Goal: Task Accomplishment & Management: Complete application form

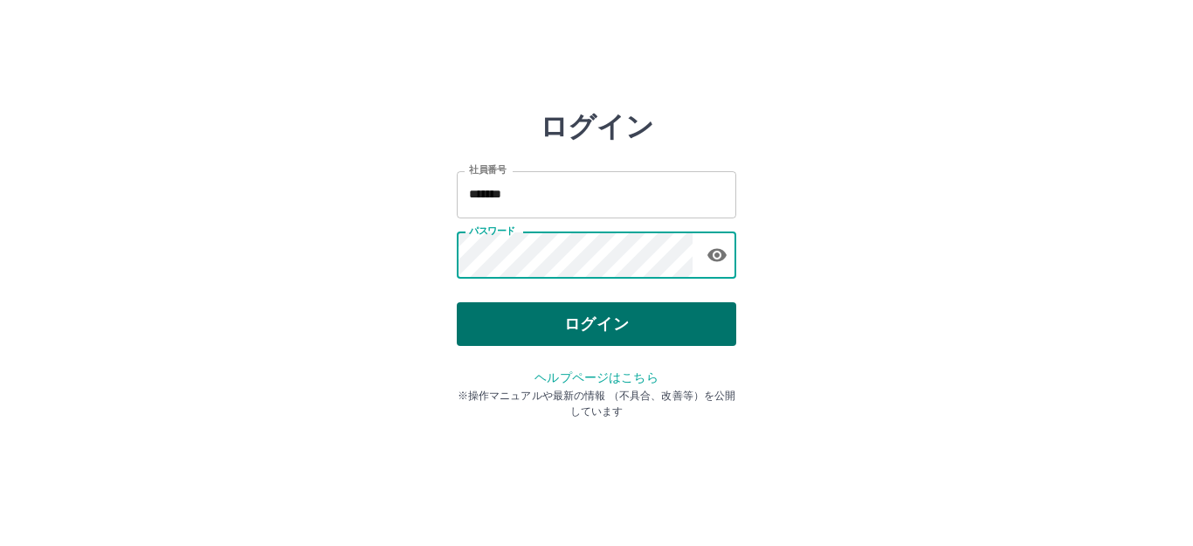
click at [568, 328] on button "ログイン" at bounding box center [597, 324] width 280 height 44
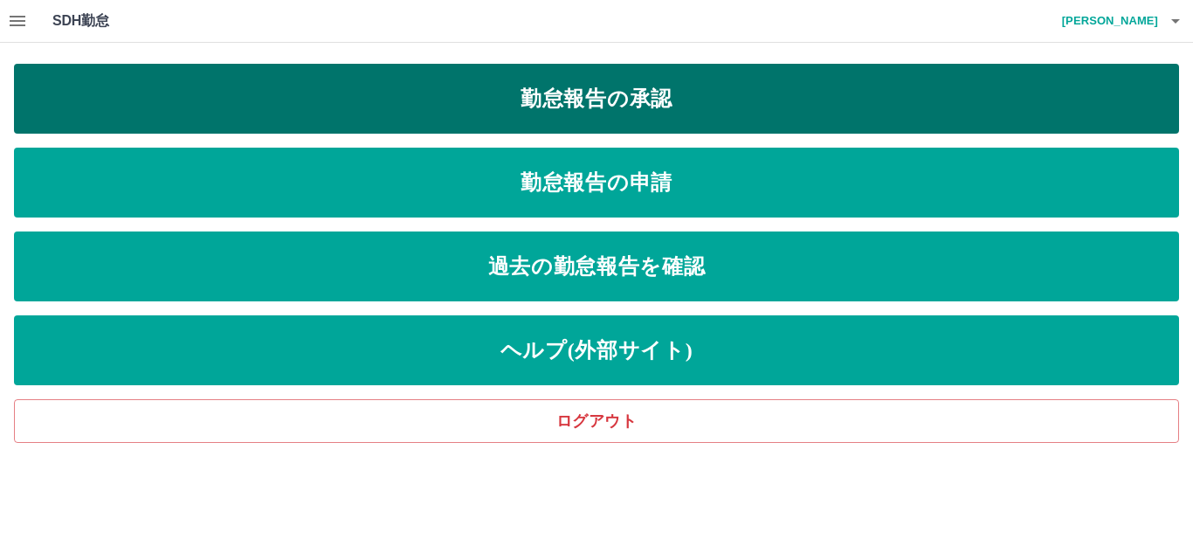
click at [517, 86] on link "勤怠報告の承認" at bounding box center [596, 99] width 1165 height 70
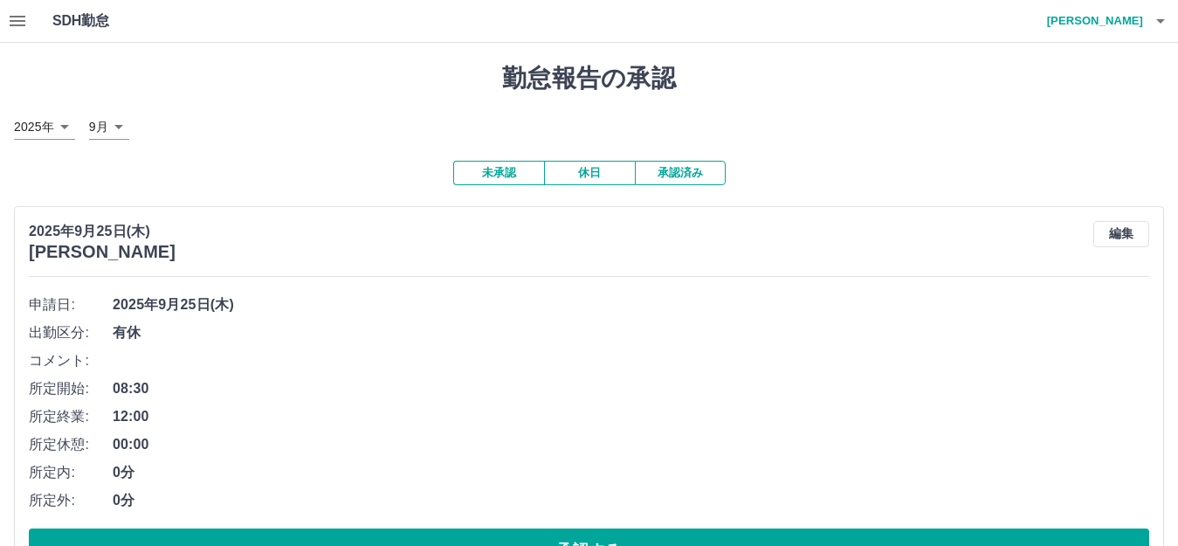
click at [20, 17] on icon "button" at bounding box center [18, 21] width 16 height 10
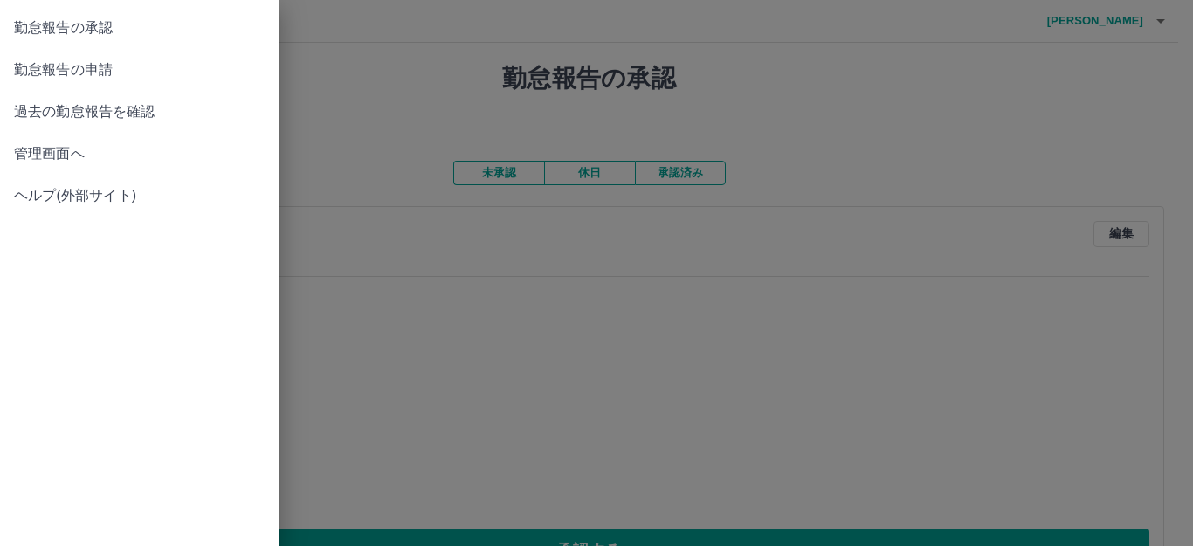
click at [47, 64] on span "勤怠報告の申請" at bounding box center [140, 69] width 252 height 21
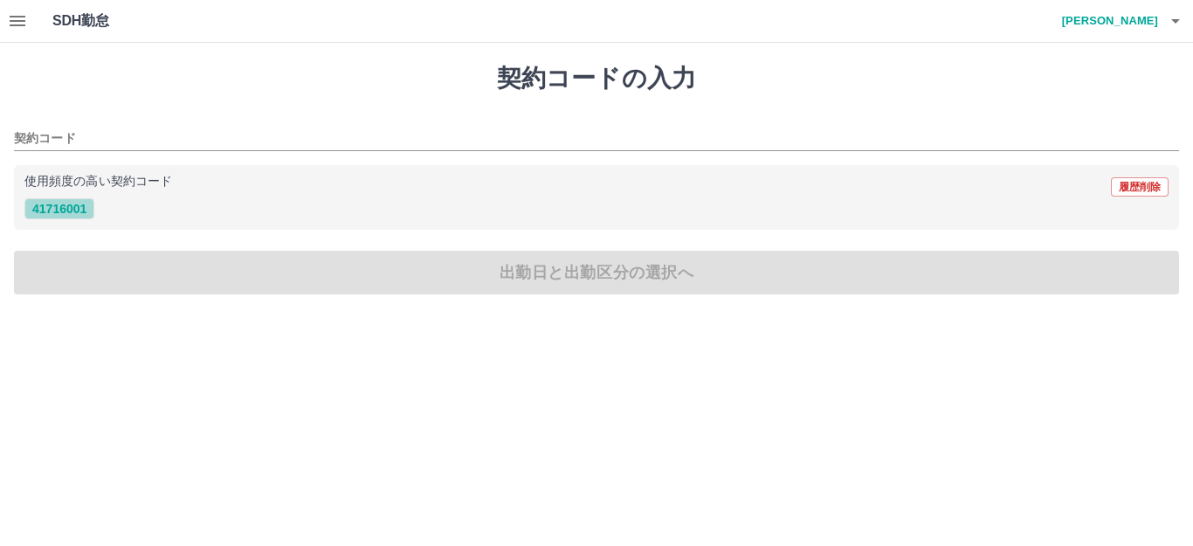
click at [37, 212] on button "41716001" at bounding box center [59, 208] width 70 height 21
type input "********"
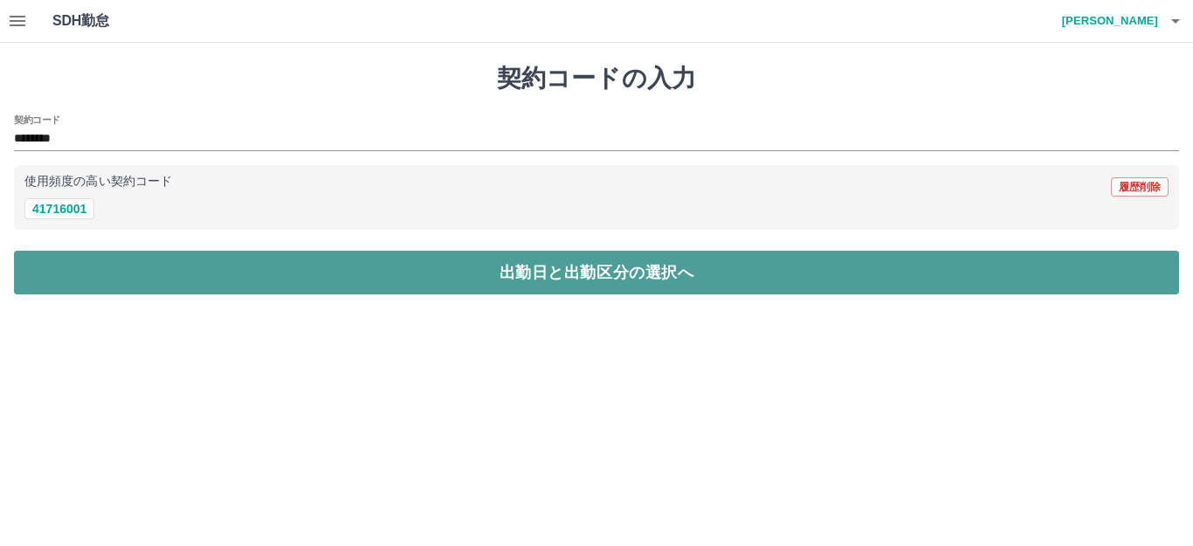
click at [81, 261] on button "出勤日と出勤区分の選択へ" at bounding box center [596, 273] width 1165 height 44
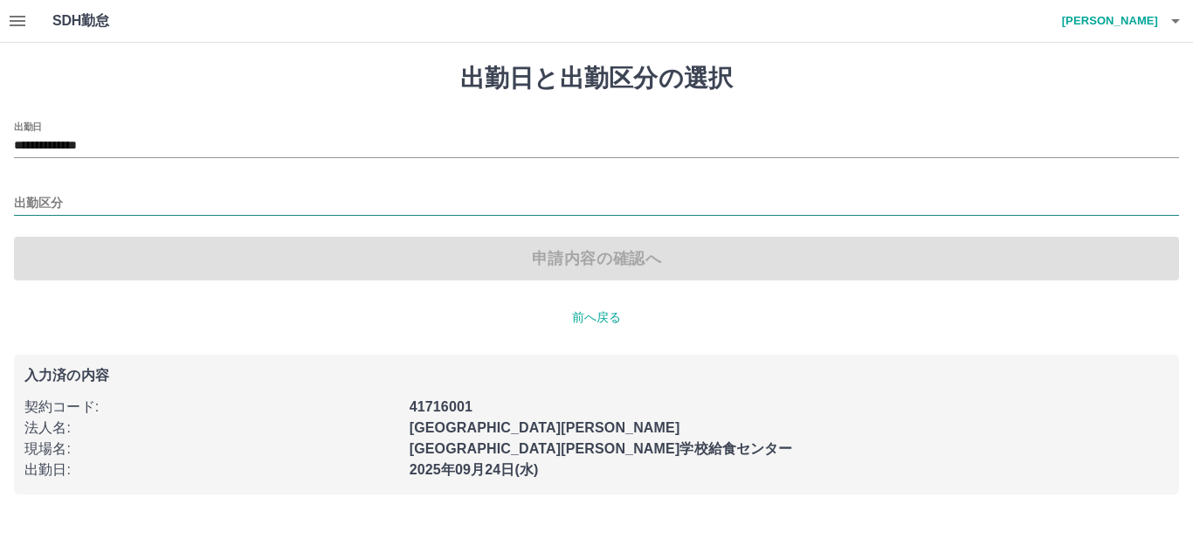
click at [52, 209] on input "出勤区分" at bounding box center [596, 204] width 1165 height 22
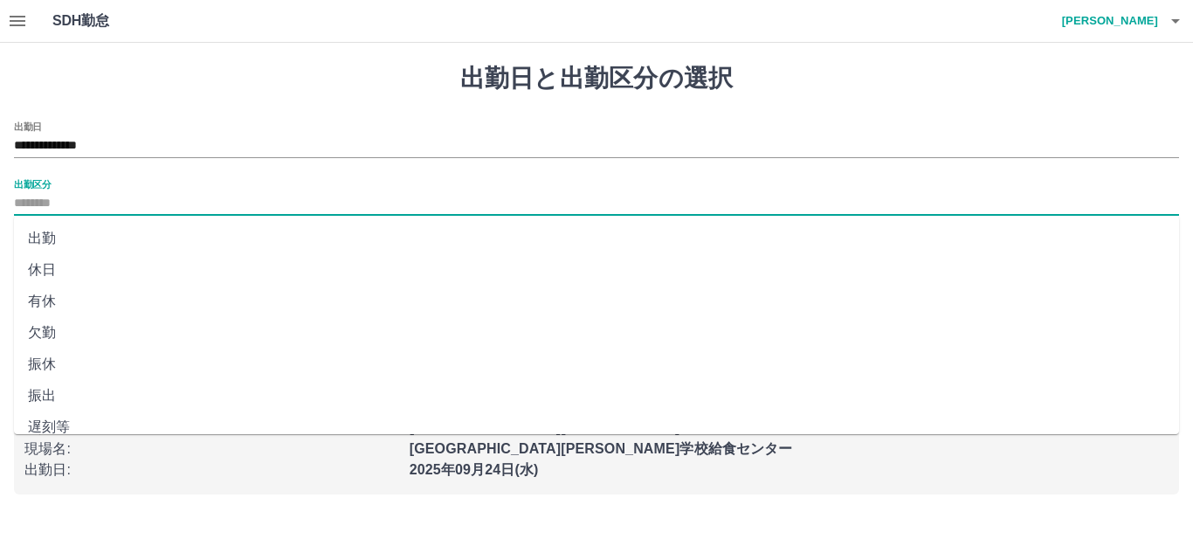
click at [70, 241] on li "出勤" at bounding box center [596, 238] width 1165 height 31
type input "**"
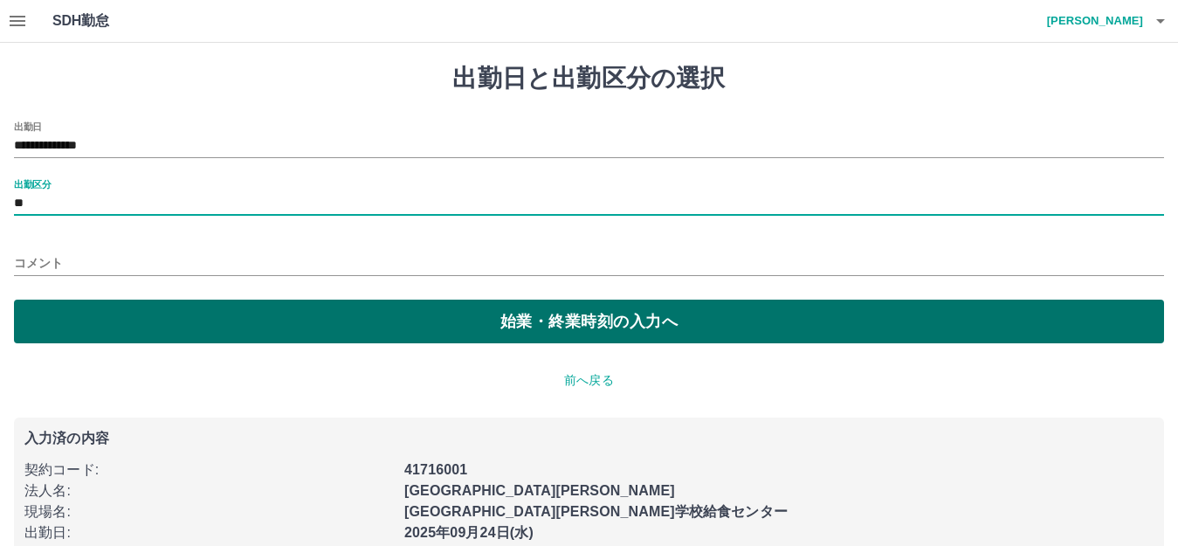
click at [98, 300] on button "始業・終業時刻の入力へ" at bounding box center [589, 322] width 1150 height 44
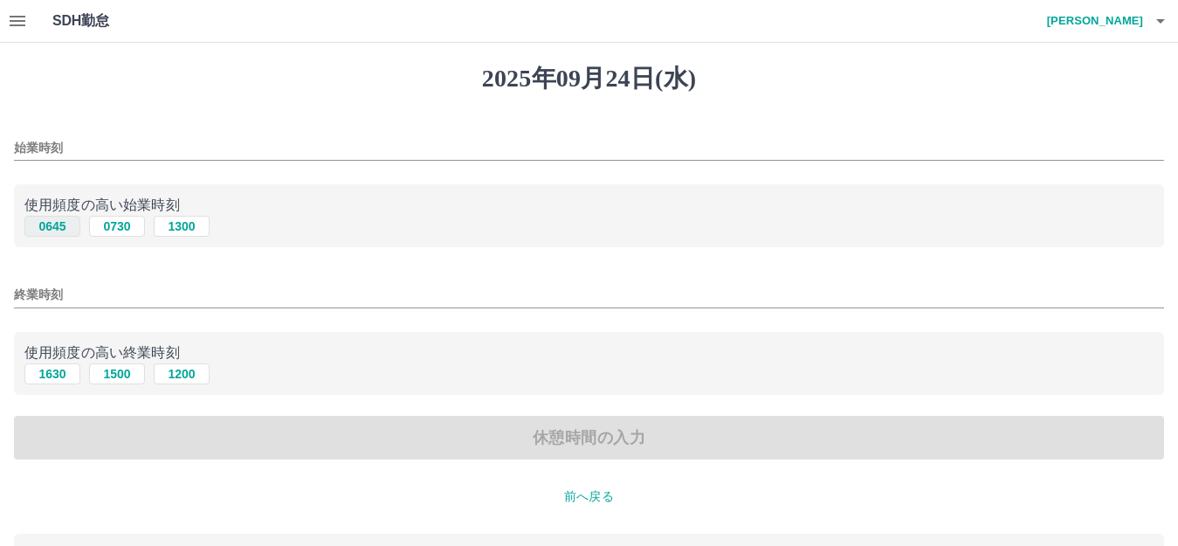
click at [64, 231] on button "0645" at bounding box center [52, 226] width 56 height 21
type input "****"
click at [46, 380] on button "1630" at bounding box center [52, 373] width 56 height 21
type input "****"
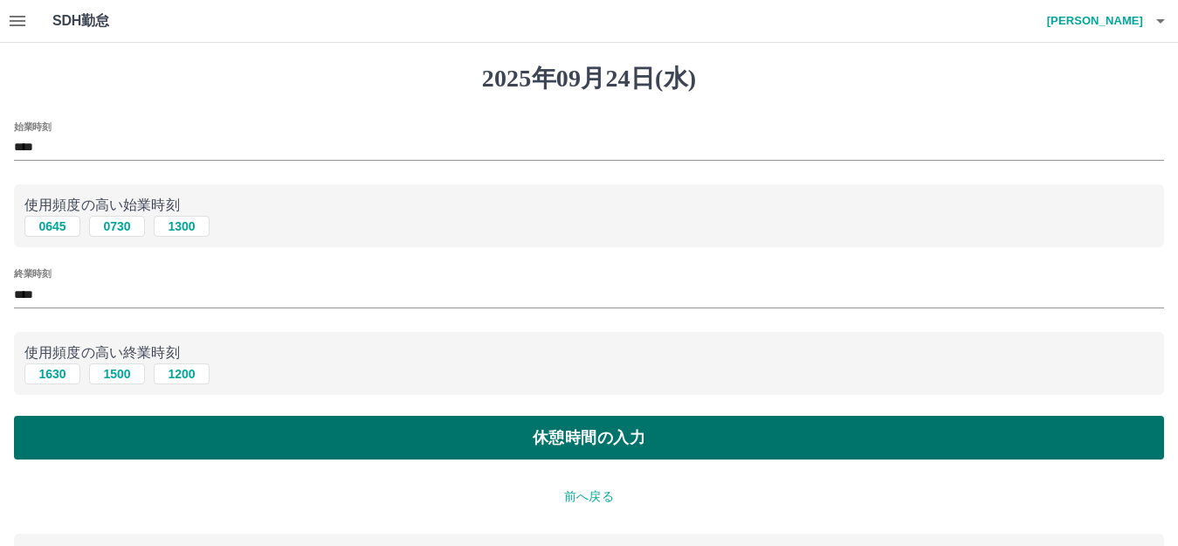
click at [86, 432] on button "休憩時間の入力" at bounding box center [589, 438] width 1150 height 44
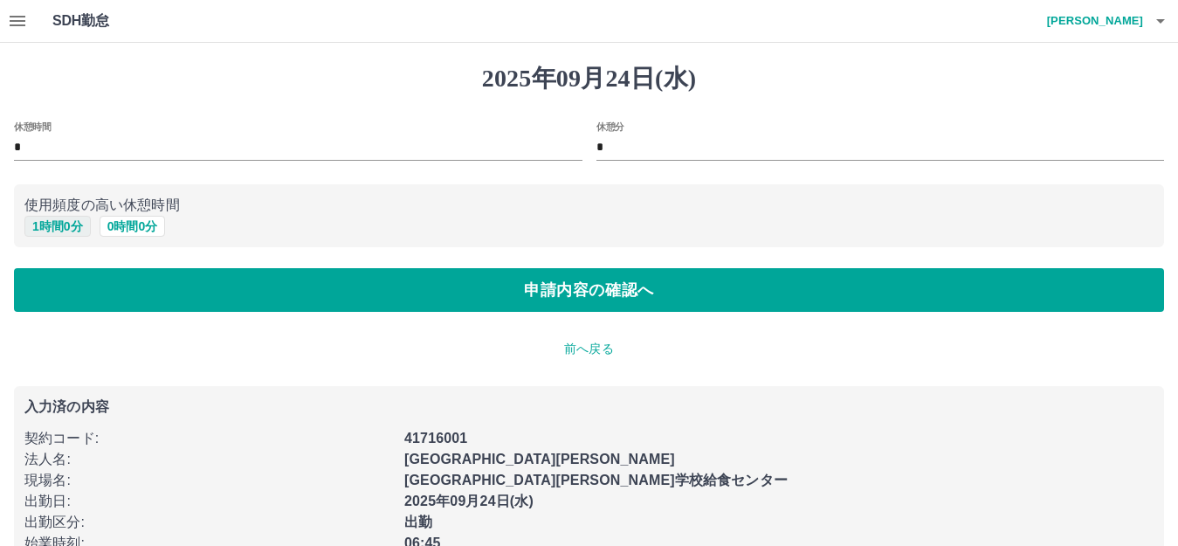
click at [73, 218] on button "1 時間 0 分" at bounding box center [57, 226] width 66 height 21
type input "*"
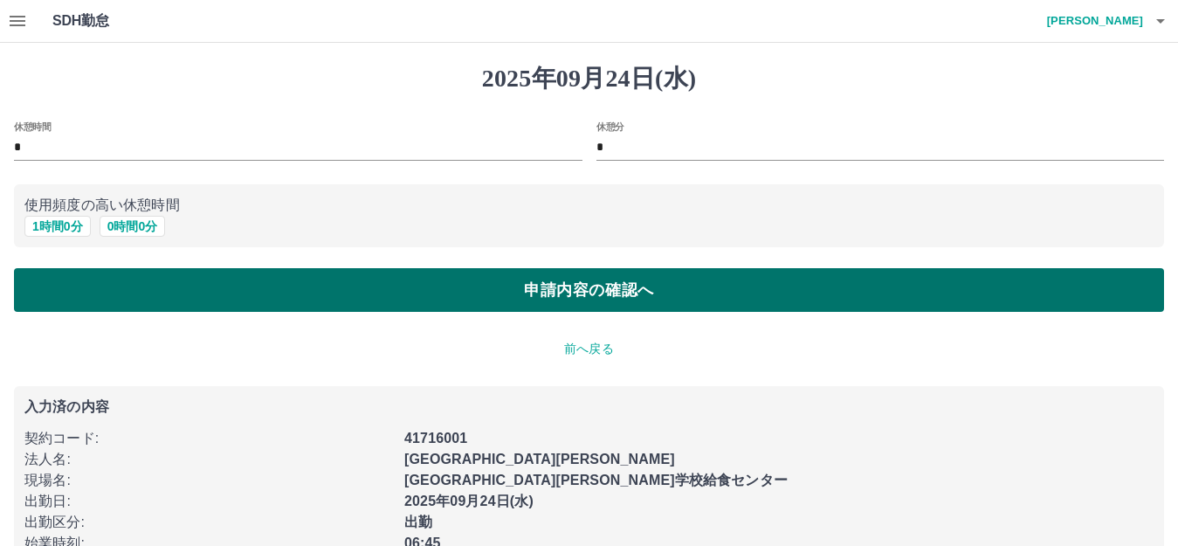
click at [114, 277] on button "申請内容の確認へ" at bounding box center [589, 290] width 1150 height 44
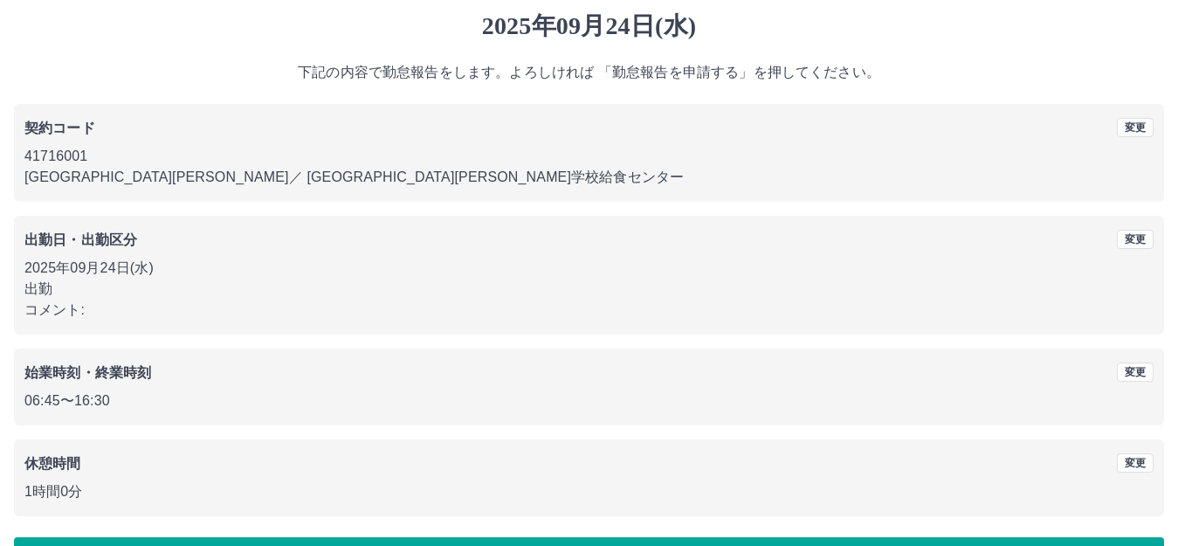
scroll to position [108, 0]
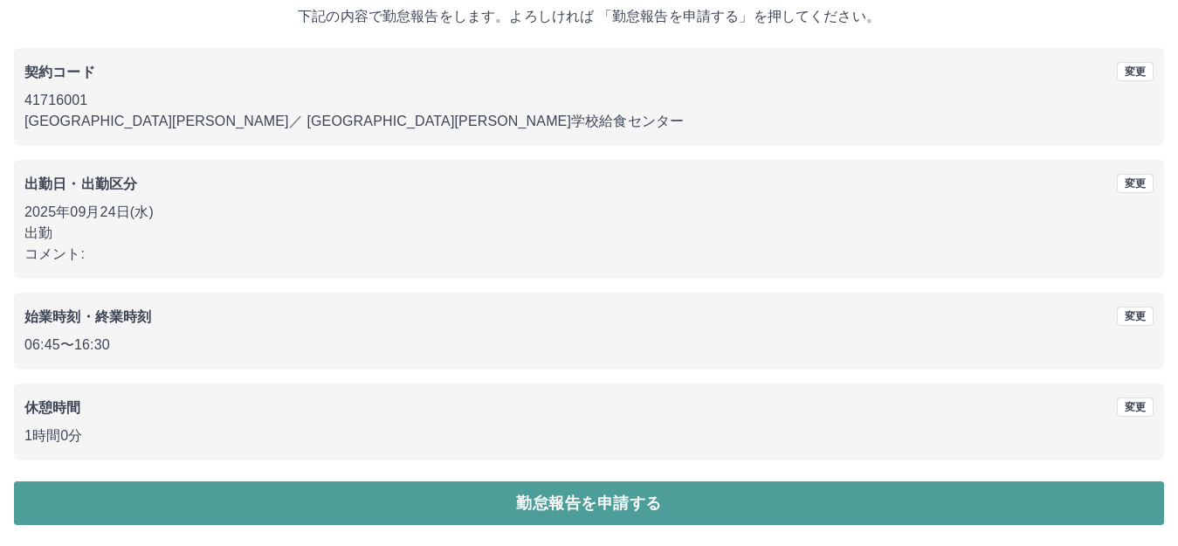
click at [518, 514] on button "勤怠報告を申請する" at bounding box center [589, 503] width 1150 height 44
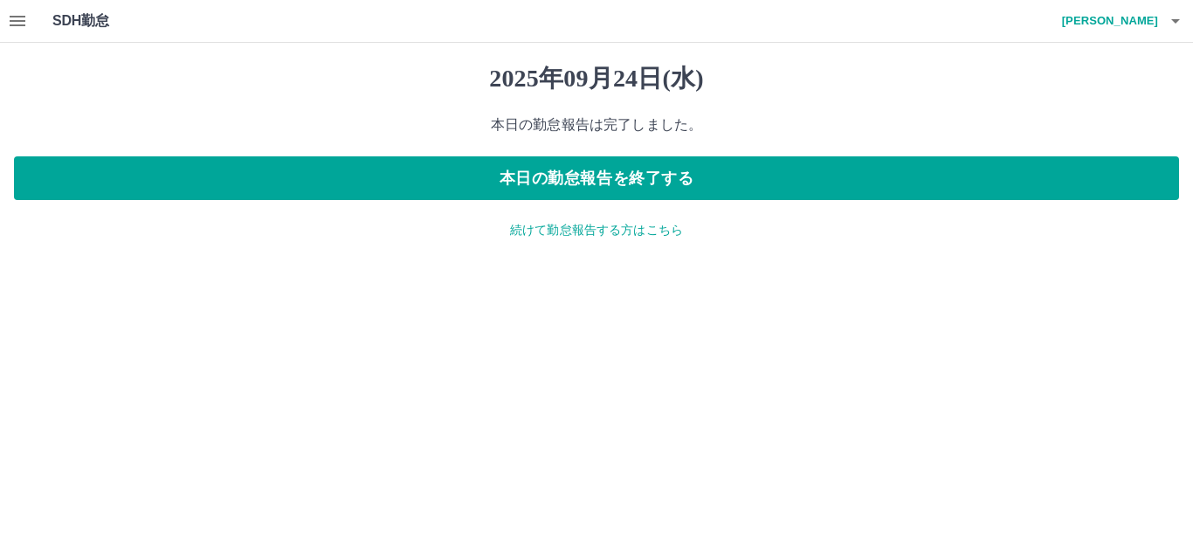
click at [19, 24] on icon "button" at bounding box center [17, 20] width 21 height 21
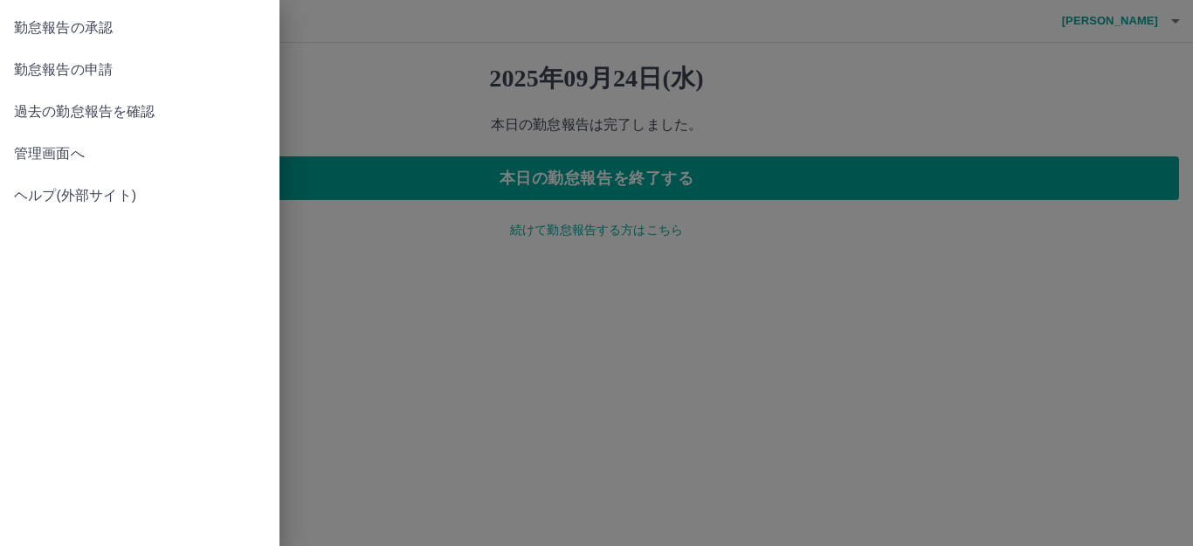
click at [59, 36] on span "勤怠報告の承認" at bounding box center [140, 27] width 252 height 21
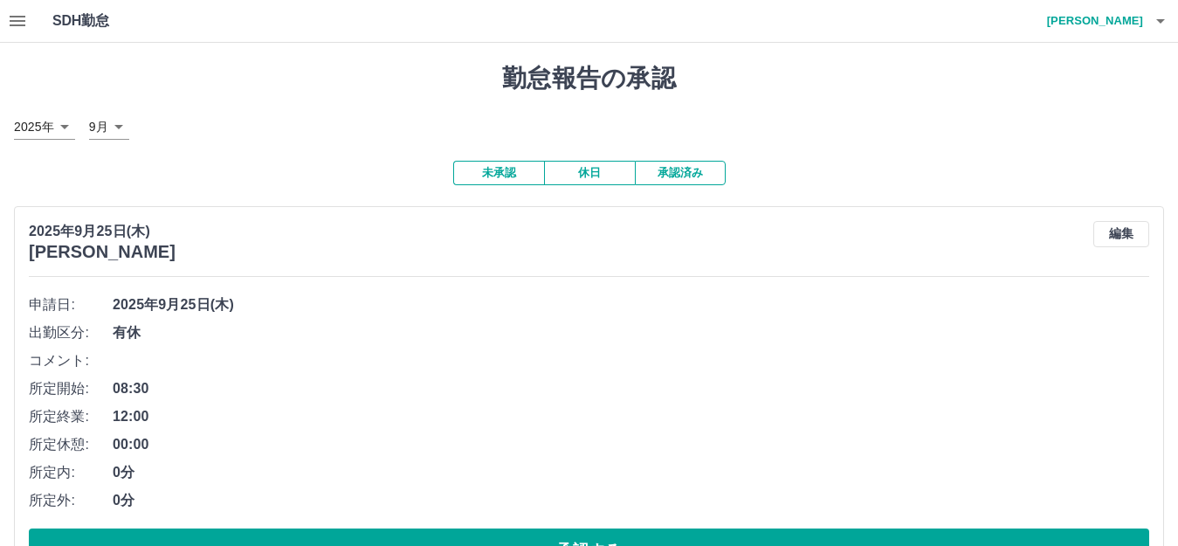
click at [0, 0] on button "button" at bounding box center [17, 21] width 35 height 42
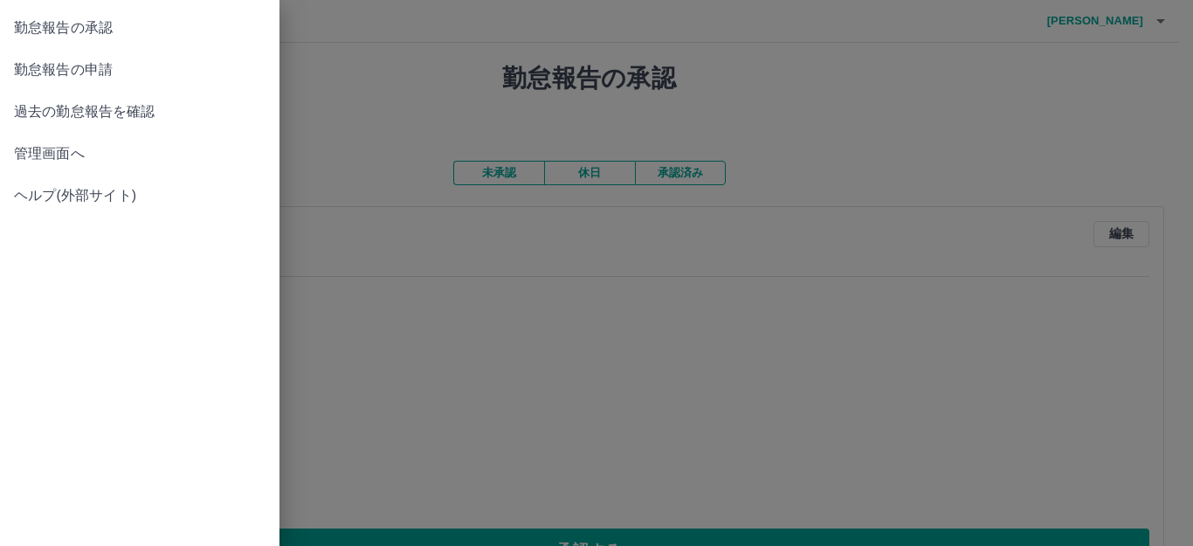
click at [68, 34] on span "勤怠報告の承認" at bounding box center [140, 27] width 252 height 21
